Goal: Task Accomplishment & Management: Manage account settings

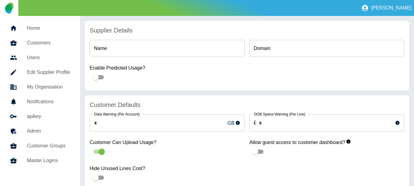
type input "**********"
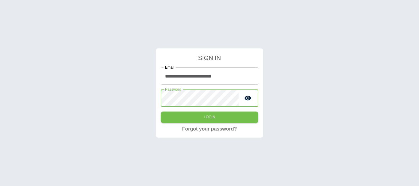
click at [161, 112] on button "Login" at bounding box center [209, 117] width 97 height 11
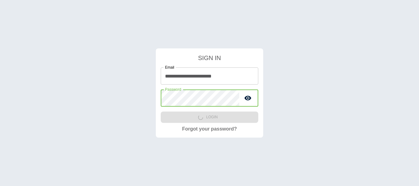
click at [248, 98] on icon "toggle password visibility" at bounding box center [247, 98] width 7 height 5
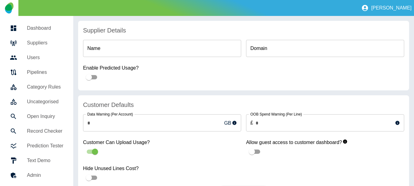
click at [109, 140] on label "Customer Can Upload Usage?" at bounding box center [162, 142] width 158 height 7
copy div "Customer Can Upload Usage?"
click at [238, 76] on div "Enable Predicted Usage?" at bounding box center [243, 73] width 321 height 19
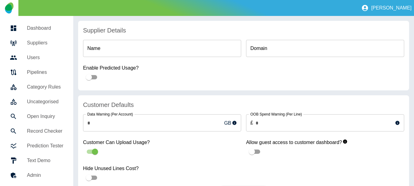
scroll to position [21, 0]
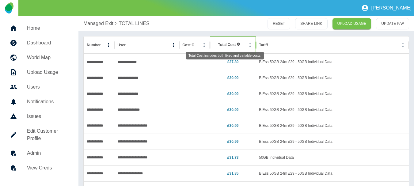
click at [224, 42] on span "Total Cost" at bounding box center [229, 44] width 22 height 5
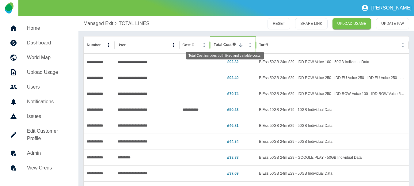
click at [222, 45] on span "Total Cost" at bounding box center [225, 44] width 22 height 5
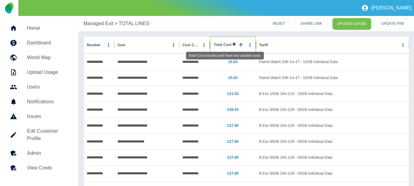
click at [225, 47] on span "Total Cost" at bounding box center [225, 44] width 22 height 5
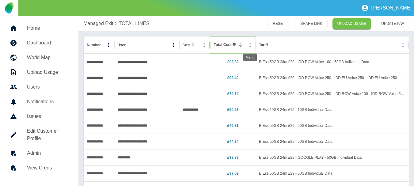
click at [249, 45] on icon "Total Cost column menu" at bounding box center [250, 45] width 6 height 6
click at [245, 22] on div "RESET SHARE LINK UPLOAD USAGE UPDATE P/W" at bounding box center [299, 23] width 220 height 11
click at [183, 62] on div at bounding box center [194, 62] width 31 height 16
